Goal: Information Seeking & Learning: Learn about a topic

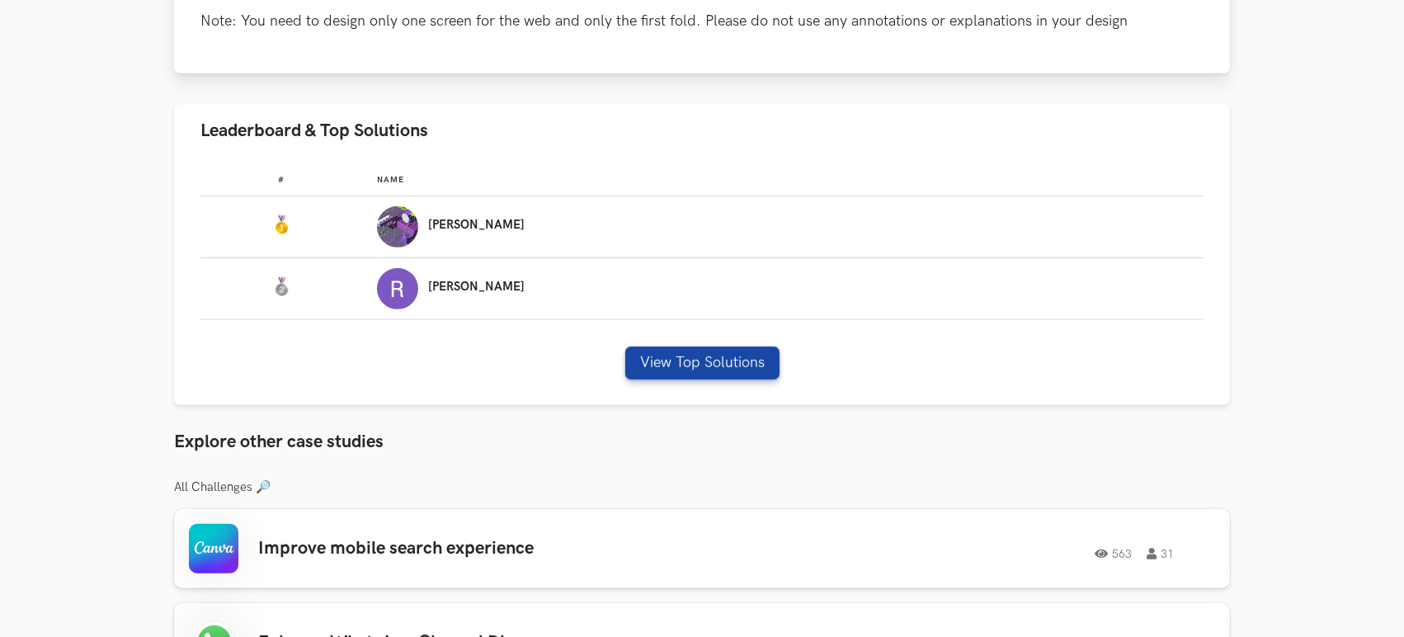
scroll to position [1043, 0]
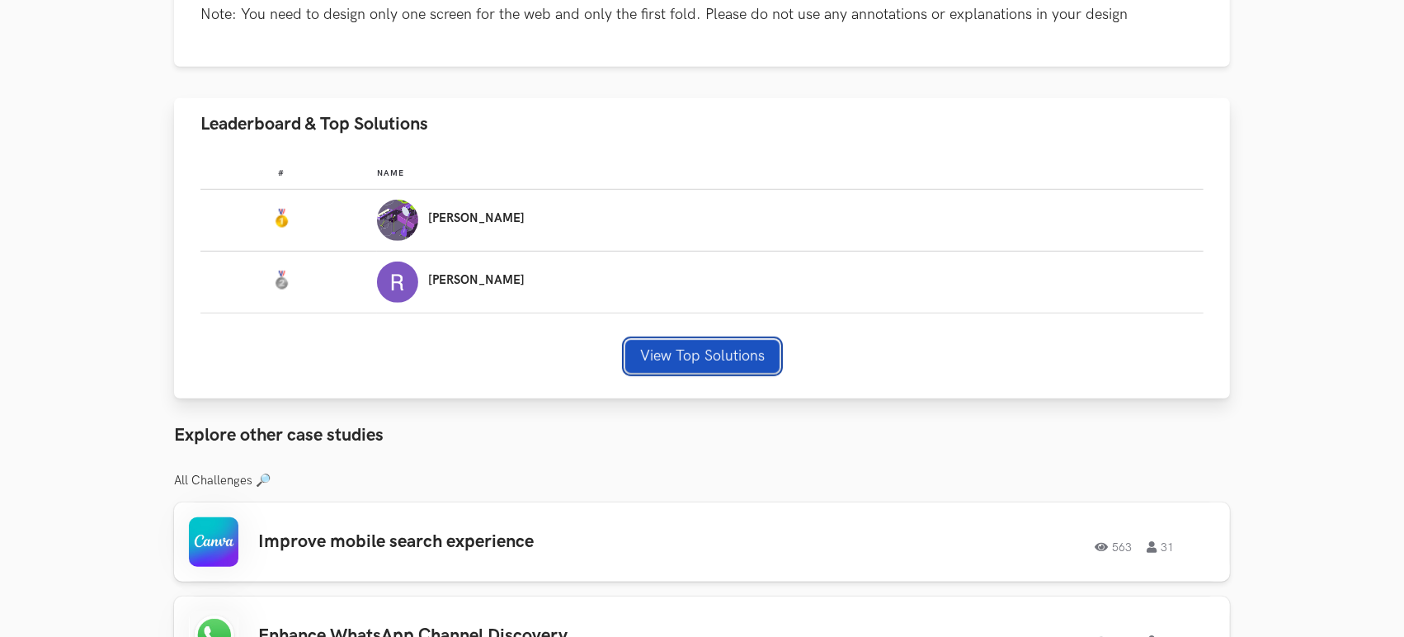
click at [705, 346] on button "View Top Solutions" at bounding box center [702, 356] width 154 height 33
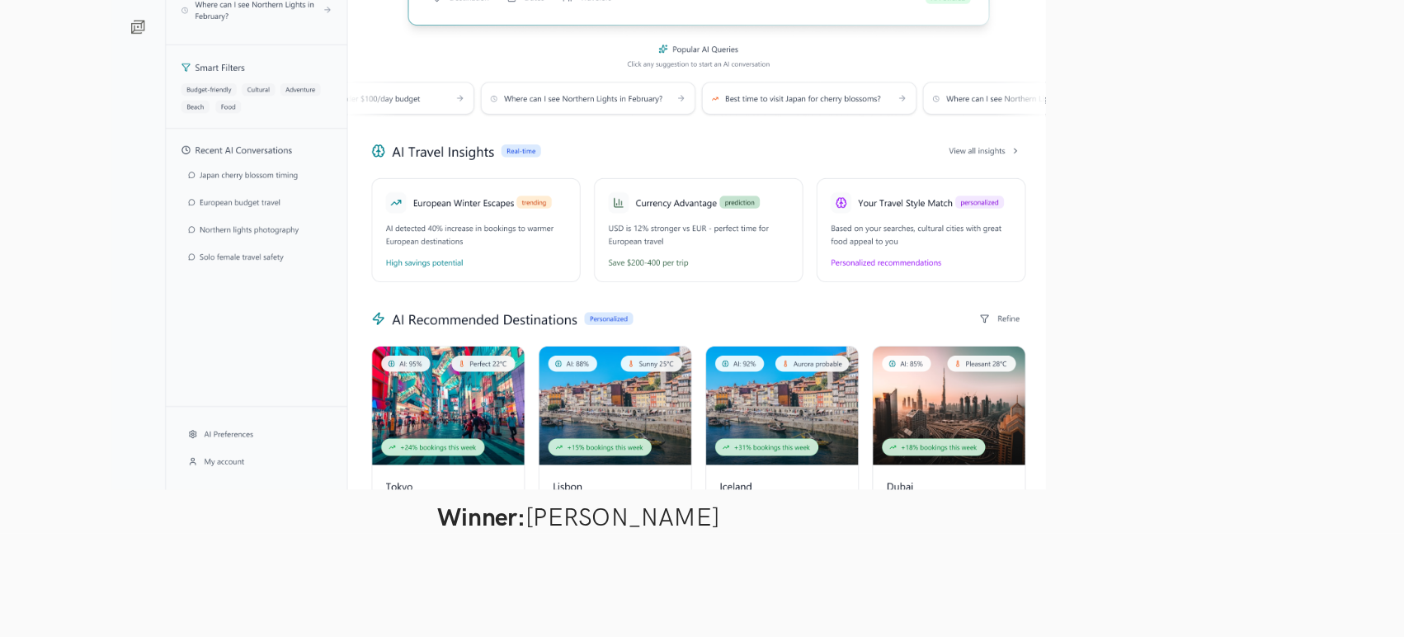
scroll to position [969, 0]
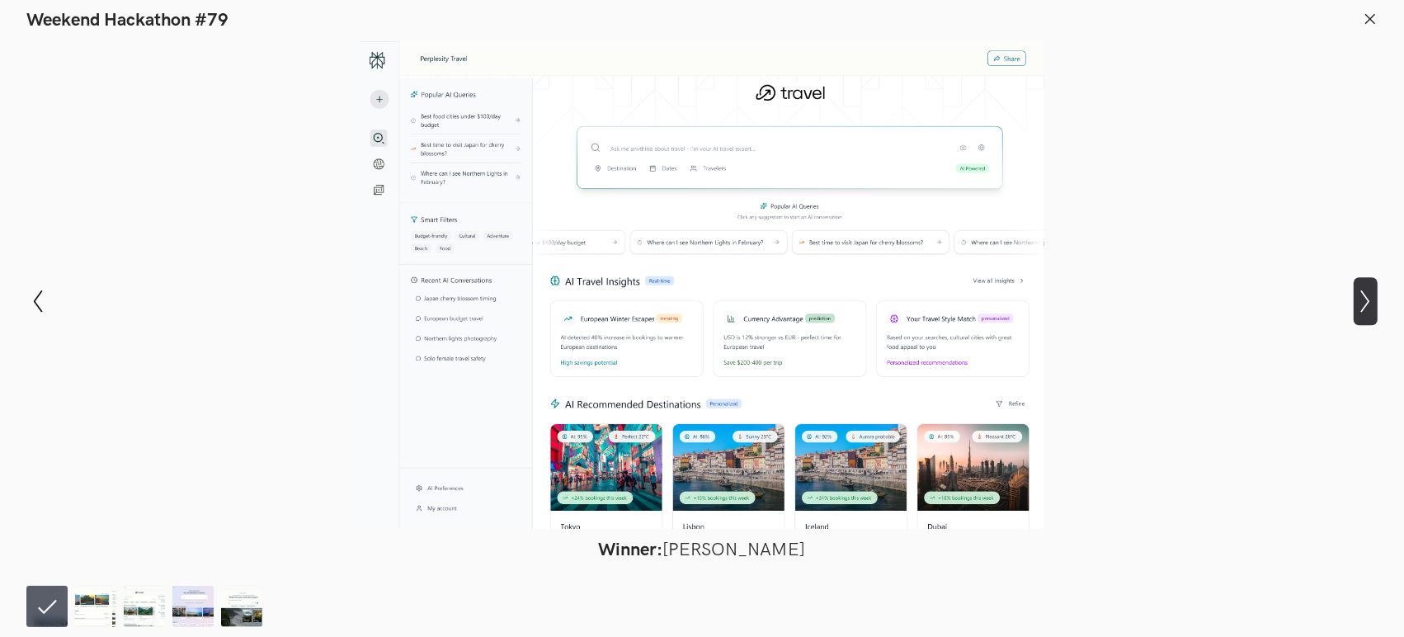
click at [1262, 315] on button "Show next slide" at bounding box center [1366, 301] width 24 height 48
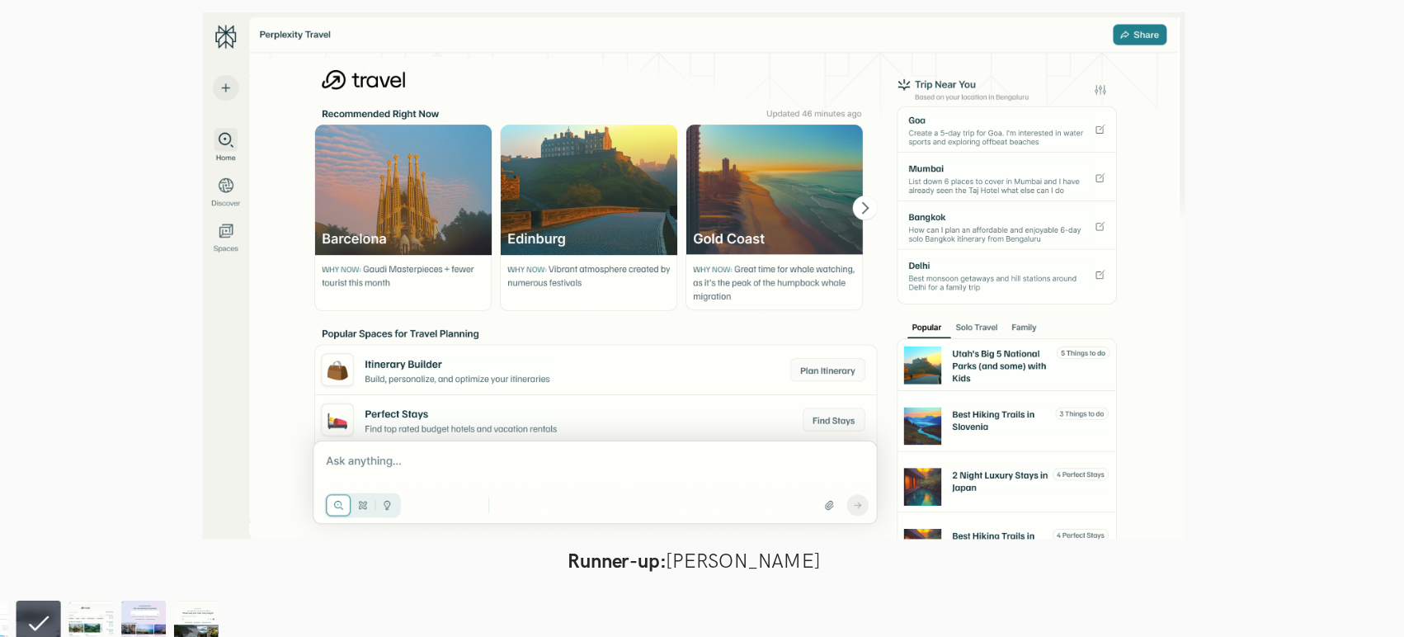
scroll to position [964, 0]
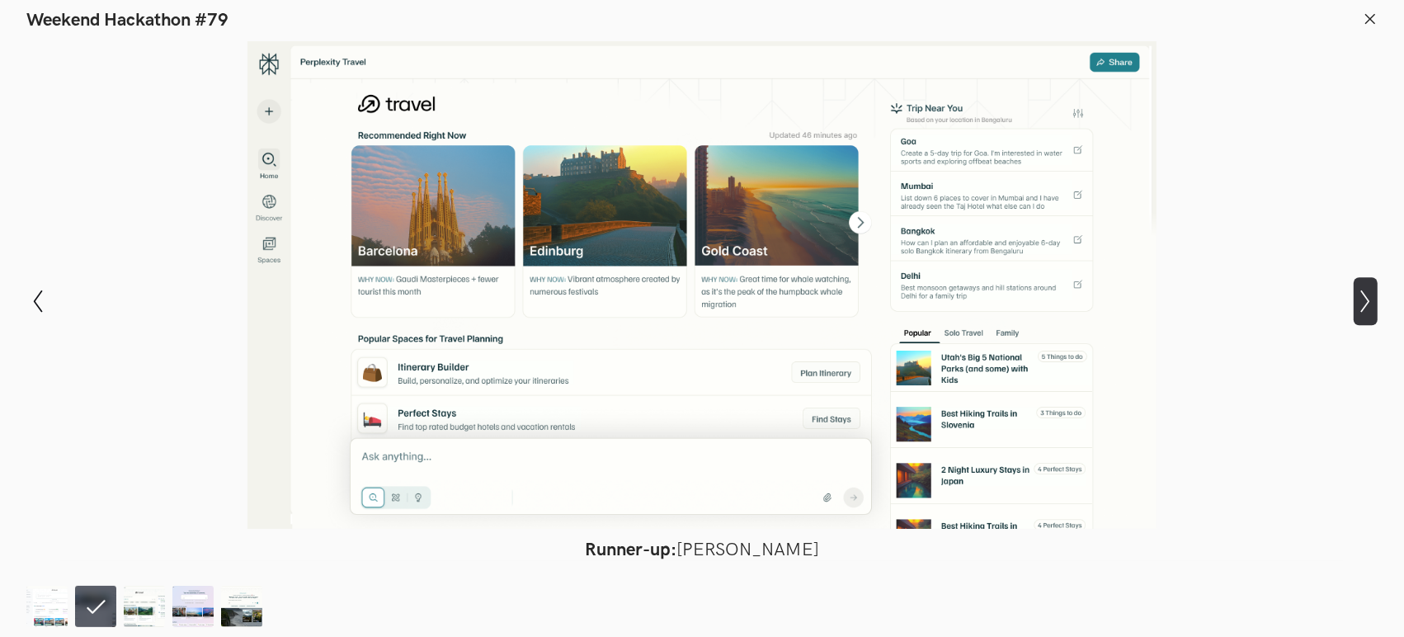
click at [1262, 298] on icon "Show next slide" at bounding box center [1366, 302] width 24 height 24
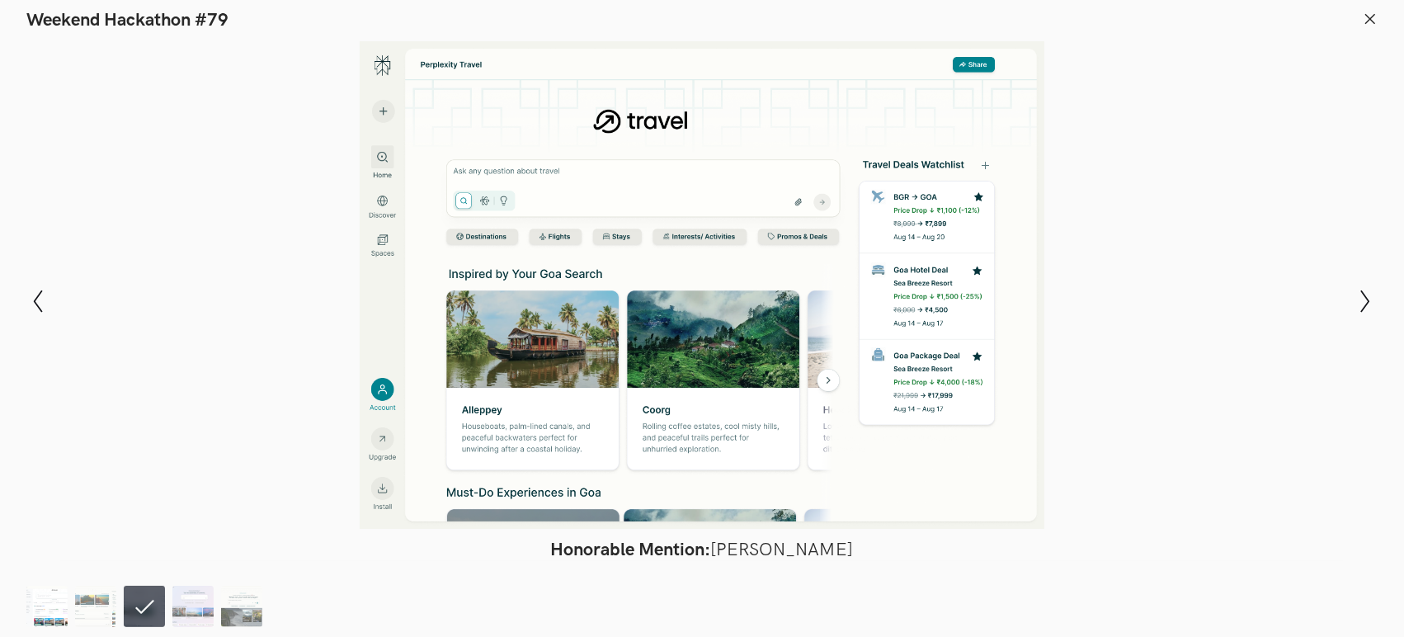
click at [39, 573] on img at bounding box center [46, 606] width 41 height 41
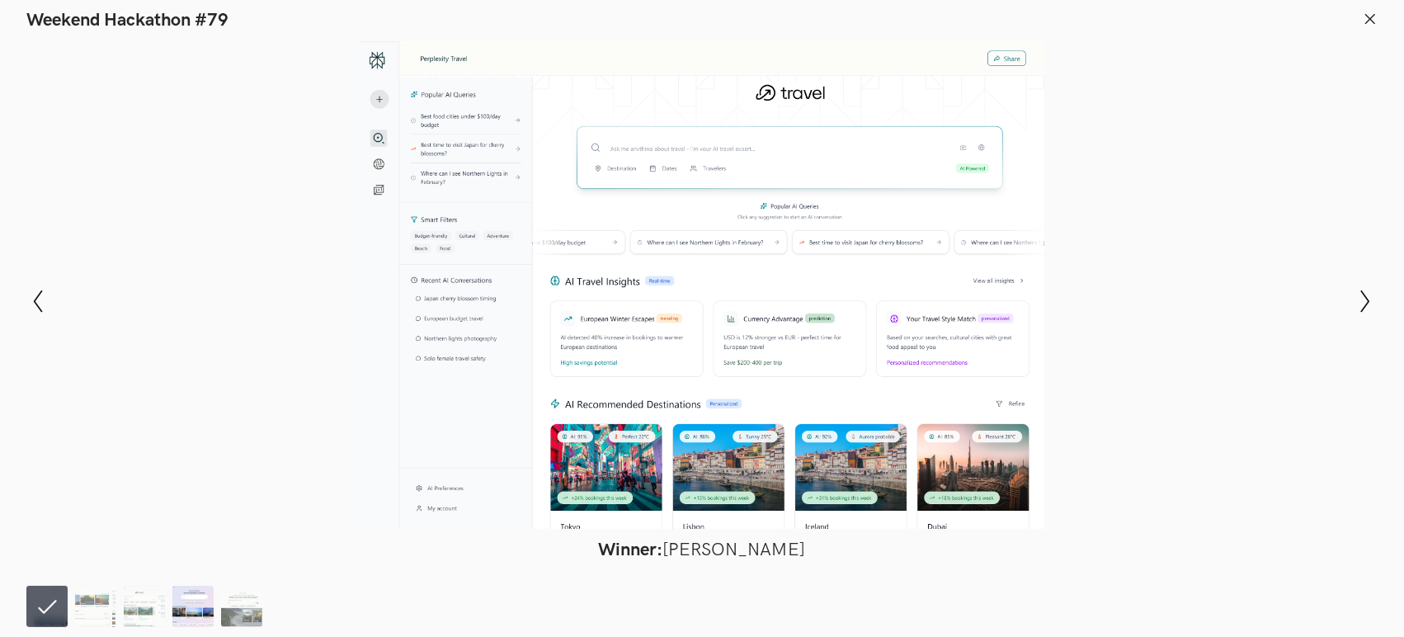
click at [188, 573] on img at bounding box center [192, 606] width 41 height 41
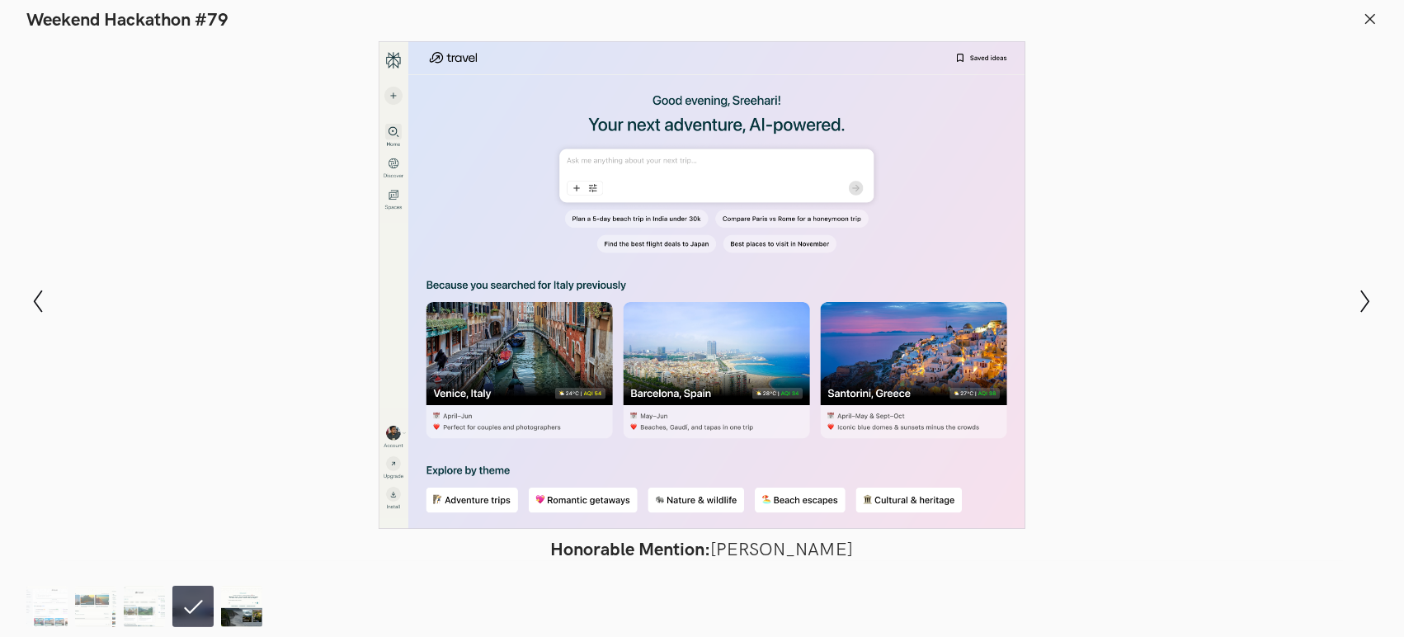
click at [246, 573] on img at bounding box center [241, 606] width 41 height 41
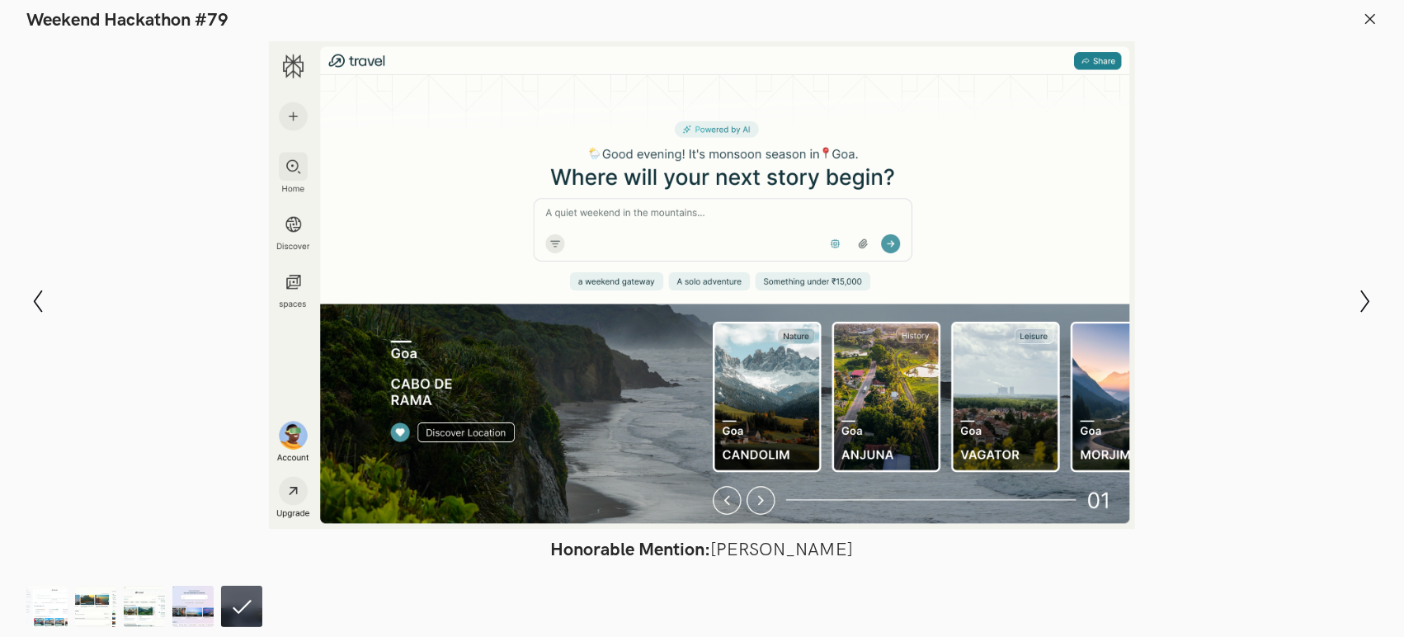
click at [1262, 27] on button at bounding box center [1370, 21] width 15 height 19
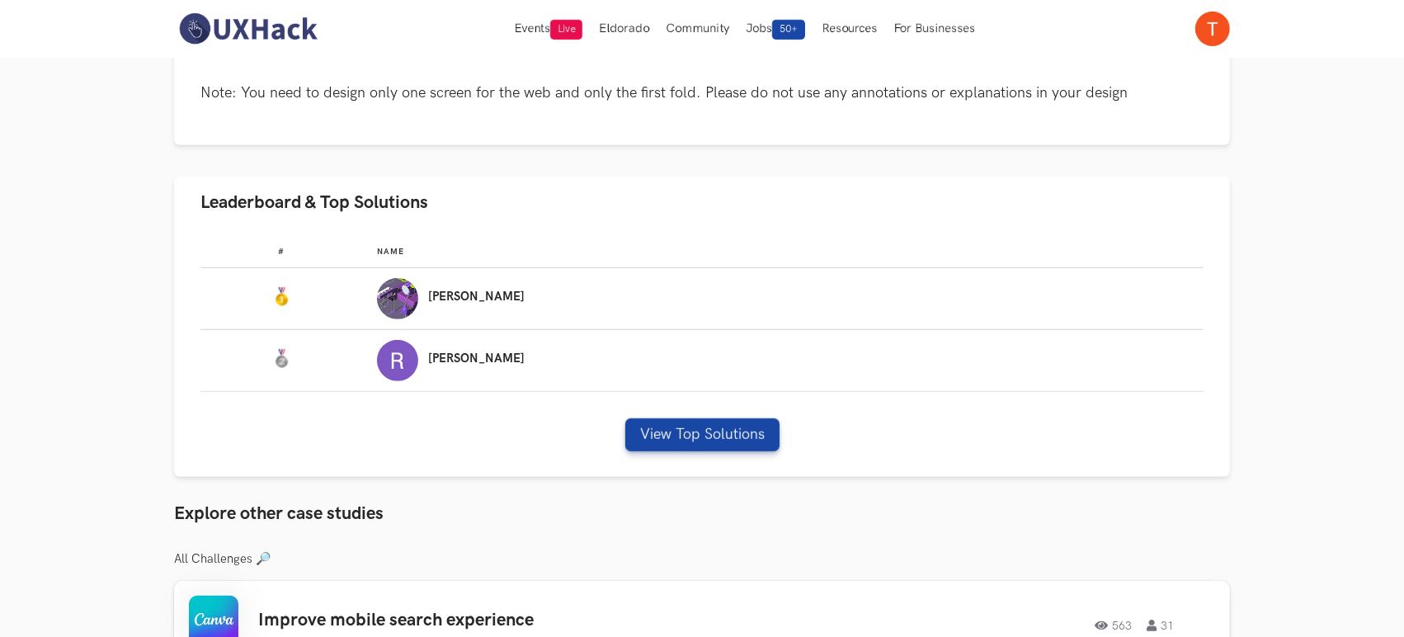
click at [1262, 17] on div "Events Live Eldorado Community Jobs 50+ Resources For Businesses Home My Profil…" at bounding box center [702, 29] width 1404 height 58
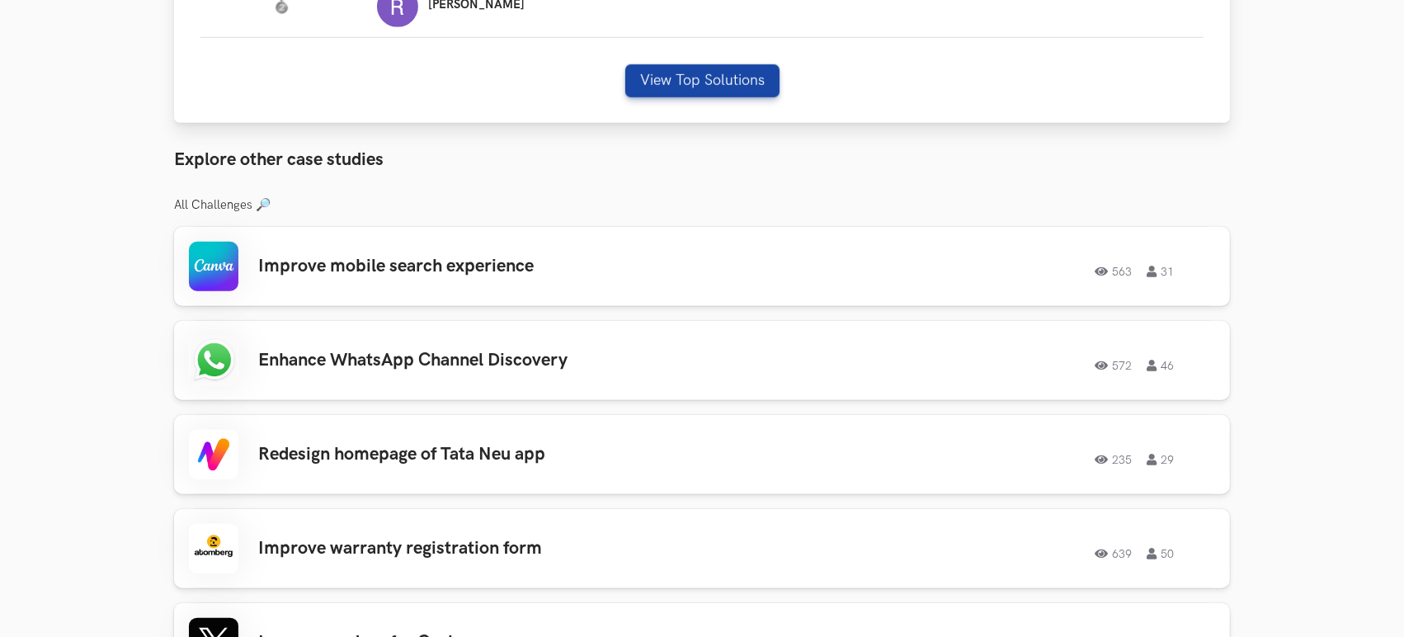
scroll to position [1319, 0]
click at [540, 359] on h3 "Enhance WhatsApp Channel Discovery" at bounding box center [492, 359] width 469 height 21
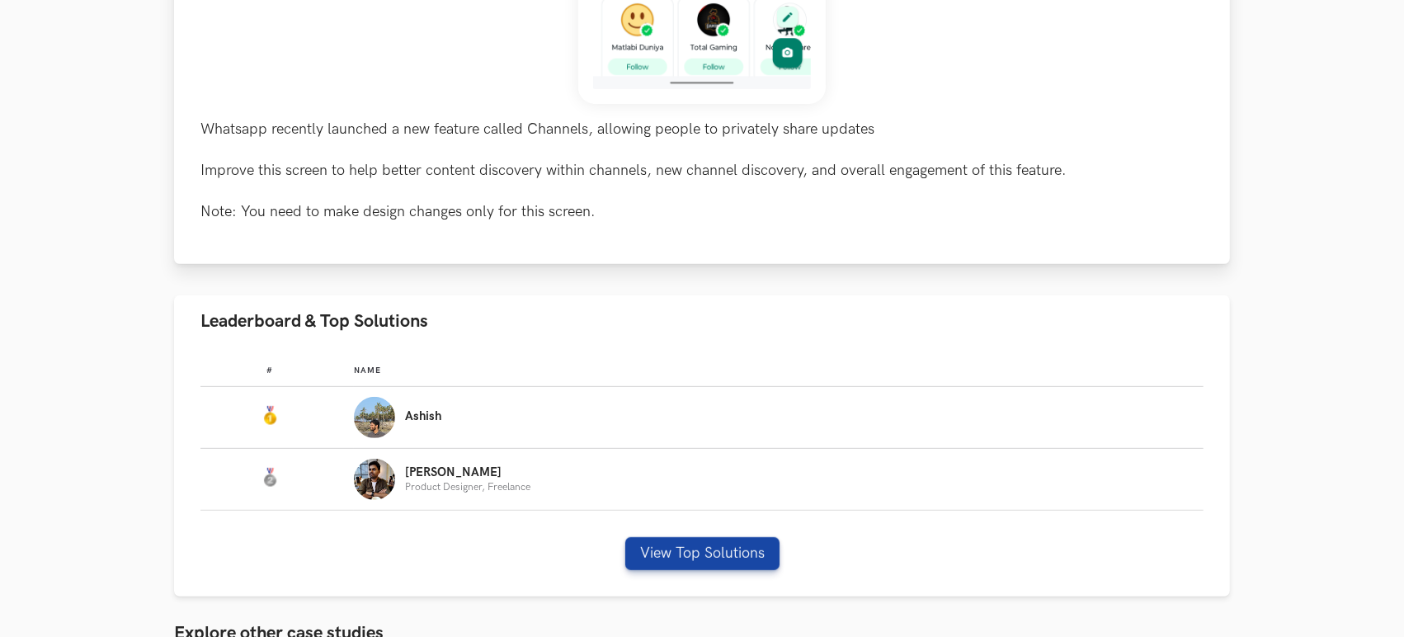
scroll to position [667, 0]
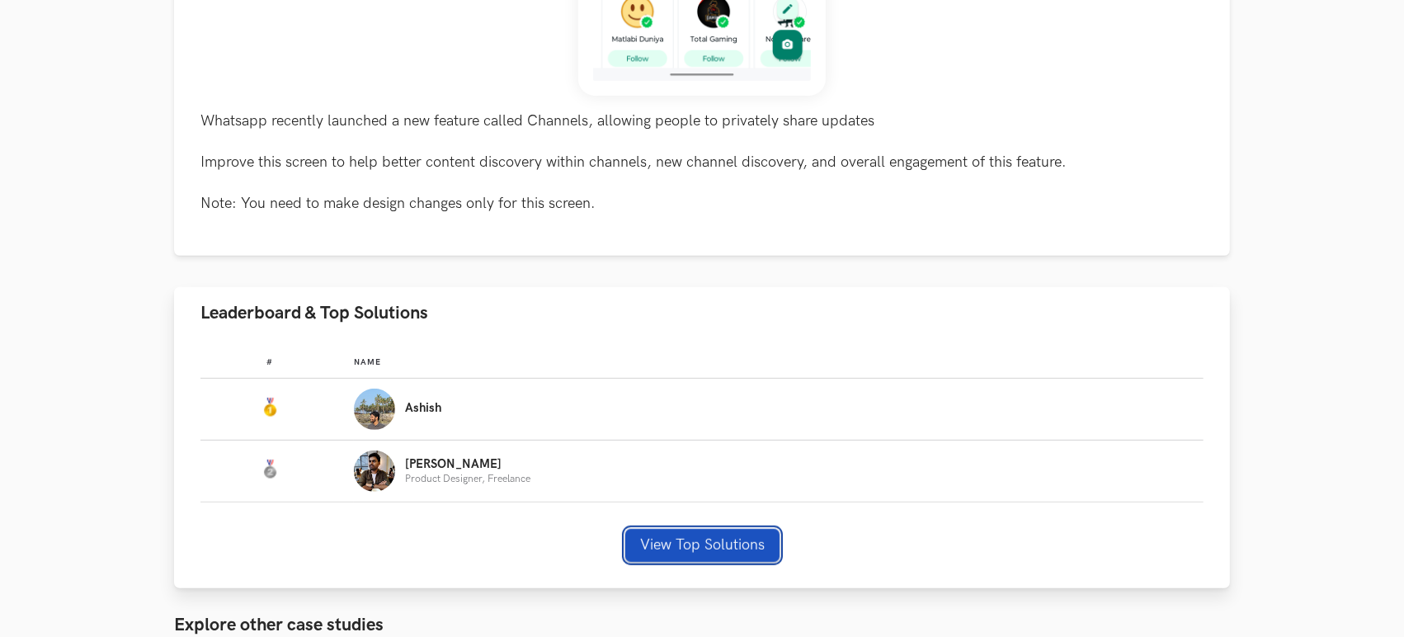
click at [667, 536] on button "View Top Solutions" at bounding box center [702, 545] width 154 height 33
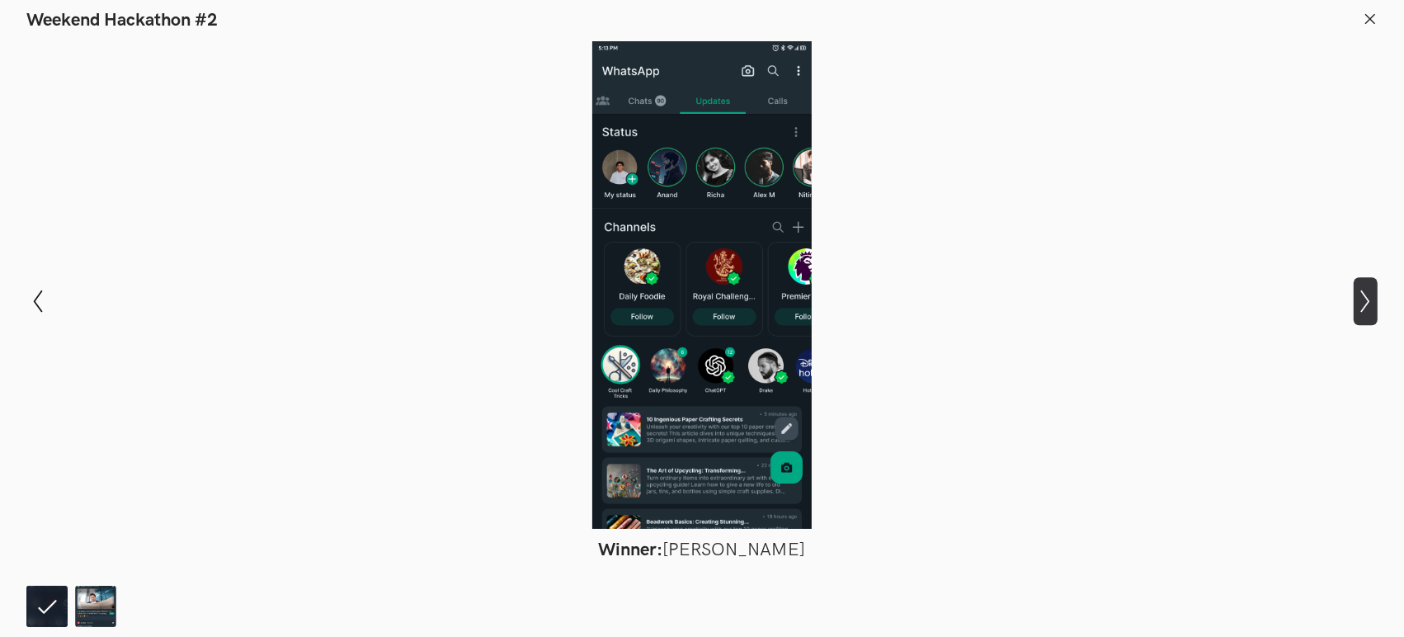
click at [1372, 302] on icon "Show next slide" at bounding box center [1366, 302] width 24 height 24
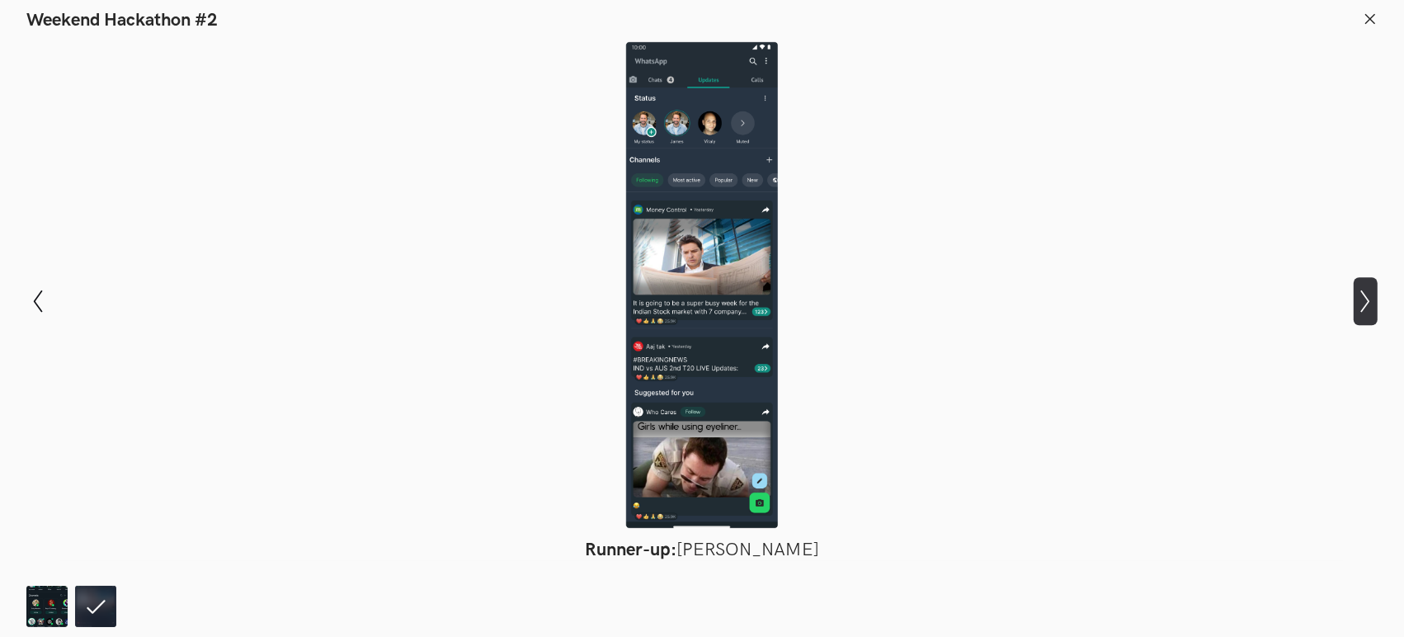
click at [1372, 302] on icon "Show next slide" at bounding box center [1366, 302] width 24 height 24
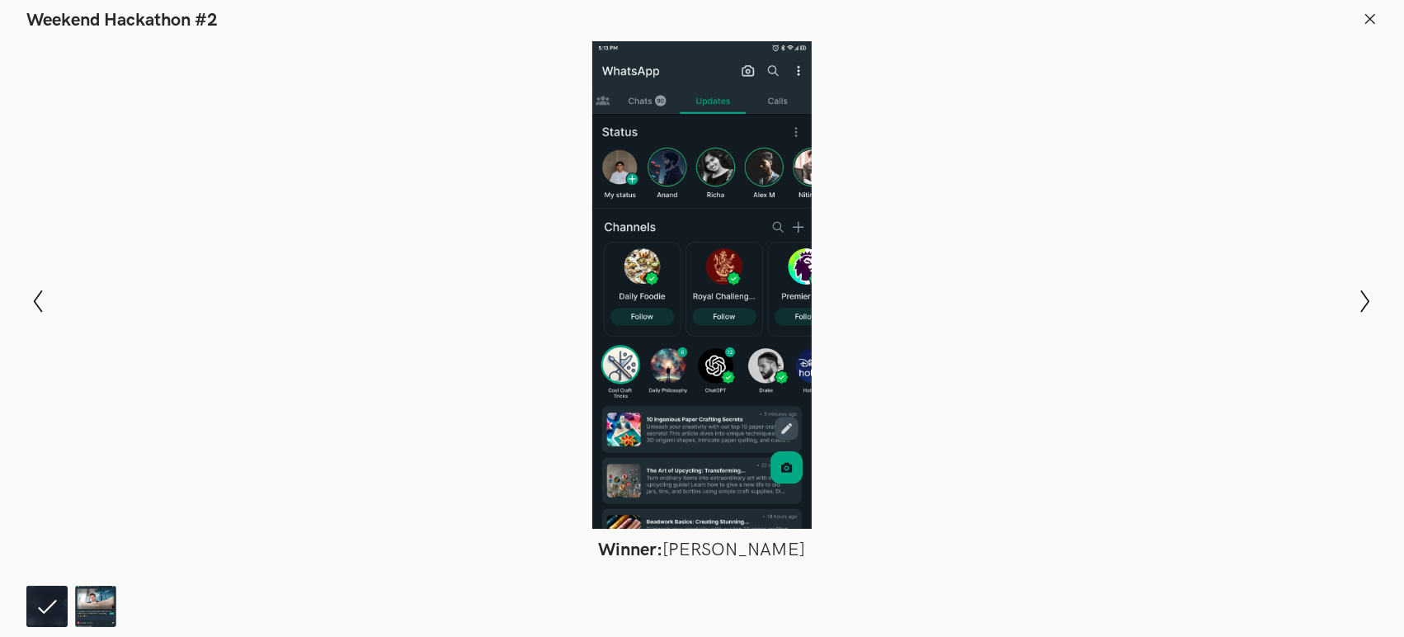
click at [1035, 312] on div at bounding box center [702, 285] width 1284 height 488
